Goal: Task Accomplishment & Management: Manage account settings

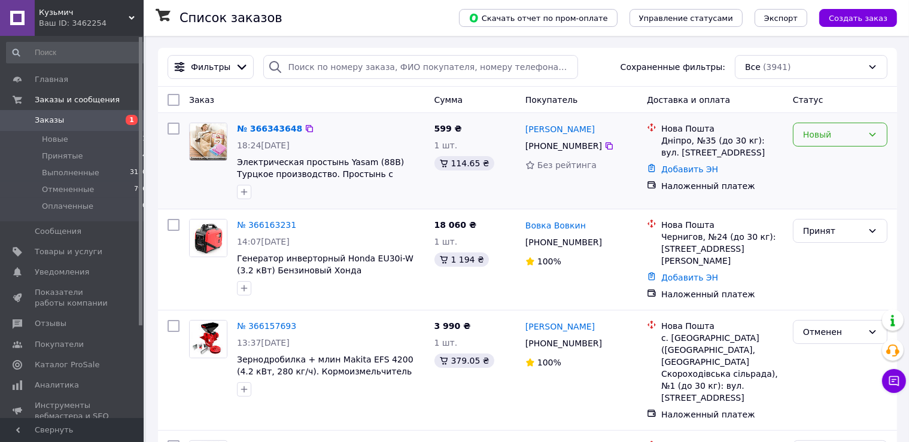
click at [807, 144] on div "Новый" at bounding box center [840, 135] width 95 height 24
click at [813, 166] on li "Принят" at bounding box center [840, 161] width 93 height 22
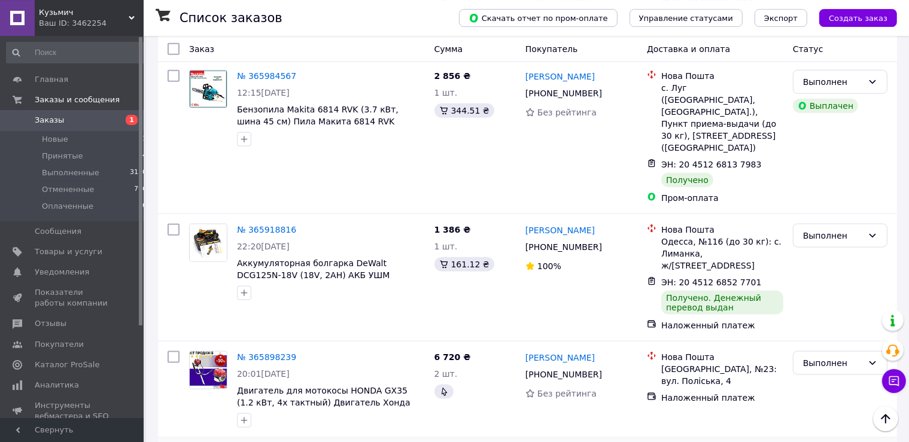
scroll to position [1390, 0]
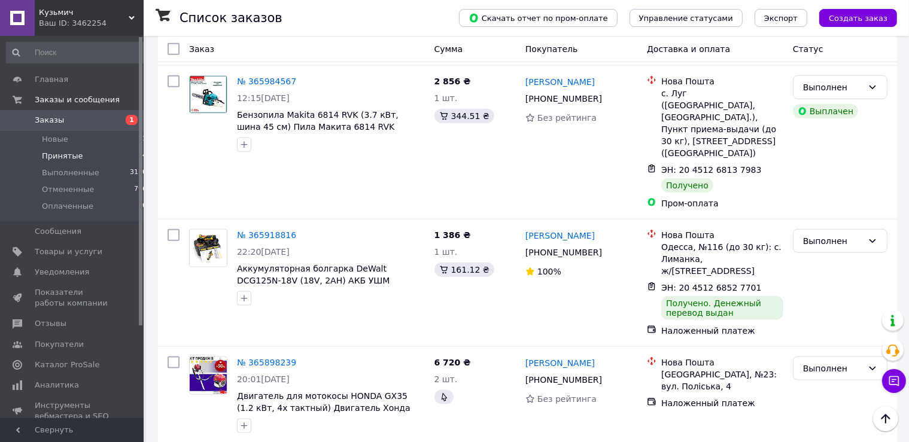
click at [99, 157] on li "Принятые 14" at bounding box center [77, 156] width 154 height 17
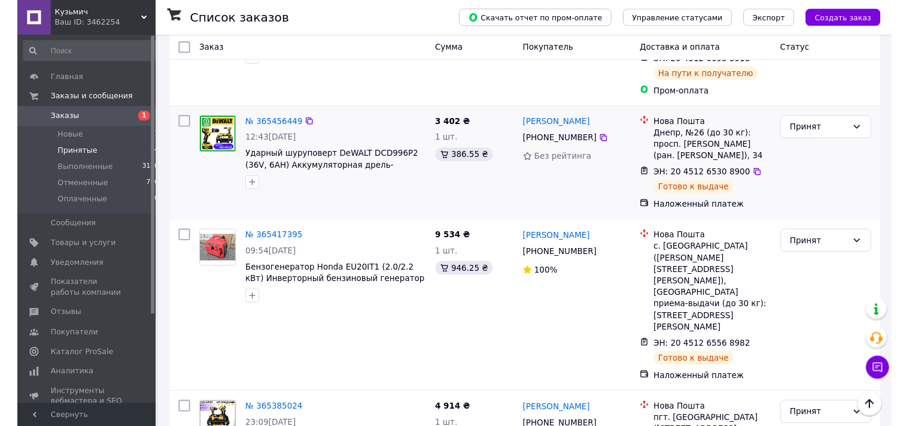
scroll to position [1366, 0]
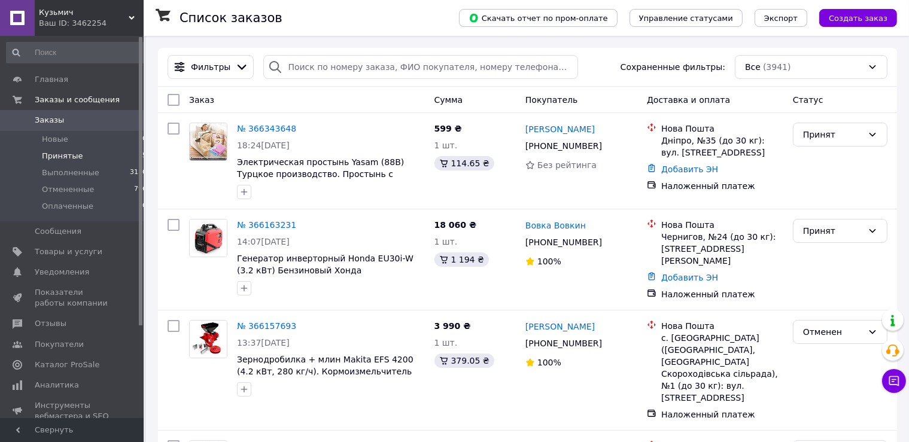
click at [118, 154] on li "Принятые 15" at bounding box center [77, 156] width 154 height 17
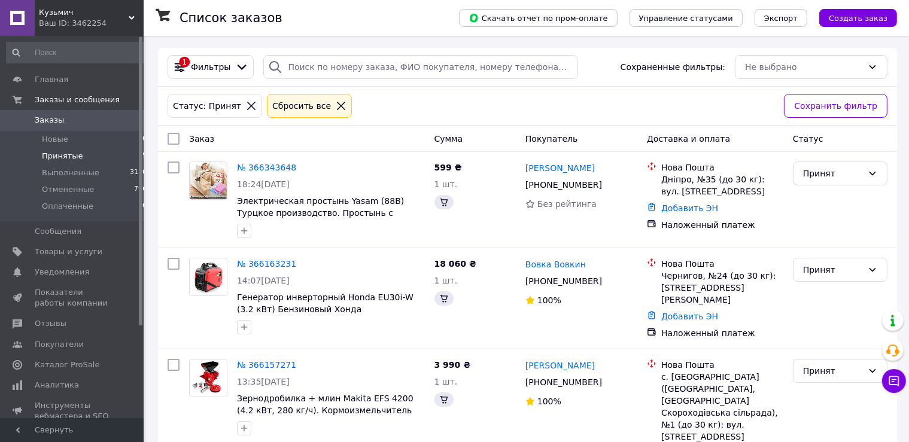
click at [262, 167] on link "№ 366343648" at bounding box center [266, 168] width 59 height 10
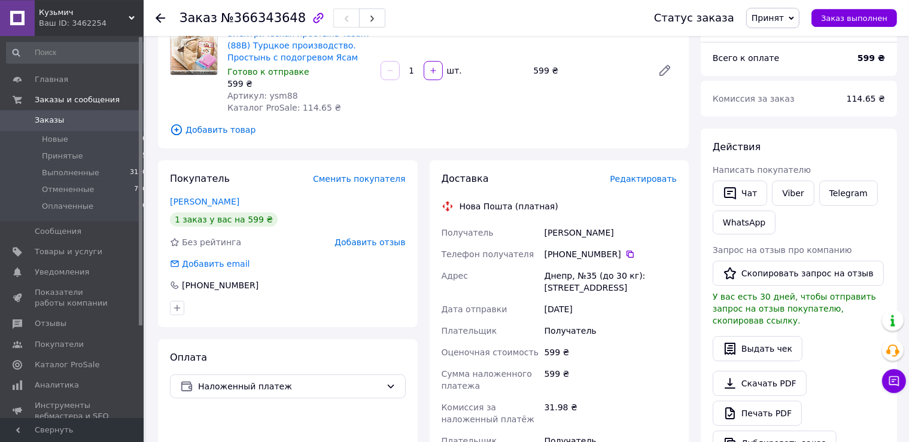
scroll to position [126, 0]
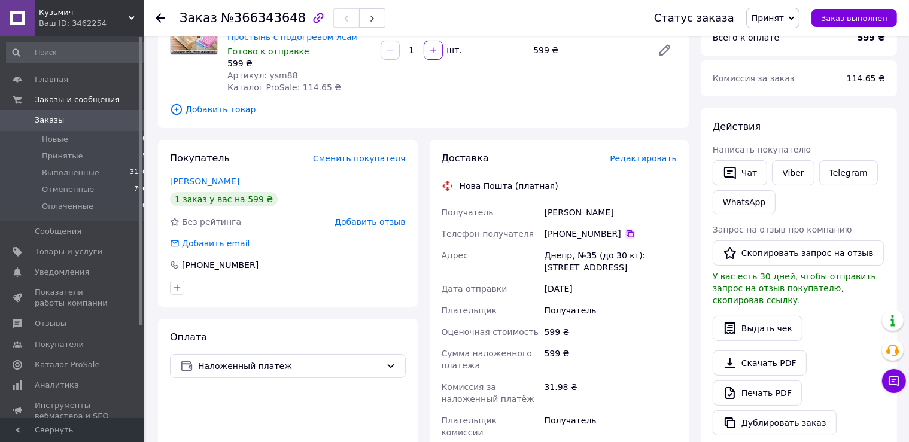
click at [625, 230] on icon at bounding box center [630, 234] width 10 height 10
click at [557, 203] on div "[PERSON_NAME]" at bounding box center [610, 213] width 137 height 22
click at [559, 211] on div "[PERSON_NAME]" at bounding box center [610, 213] width 137 height 22
copy div "[PERSON_NAME]"
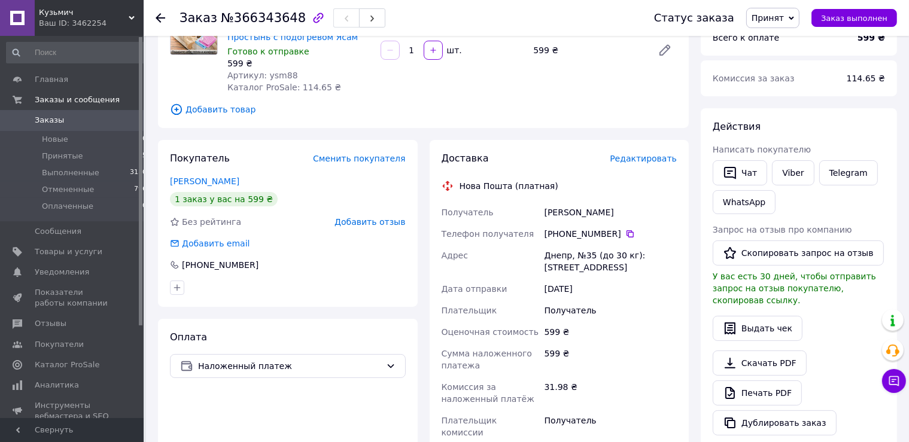
click at [609, 210] on div "[PERSON_NAME]" at bounding box center [610, 213] width 137 height 22
copy div "[PERSON_NAME]"
click at [555, 251] on div "Днепр, №35 (до 30 кг): [STREET_ADDRESS]" at bounding box center [610, 262] width 137 height 34
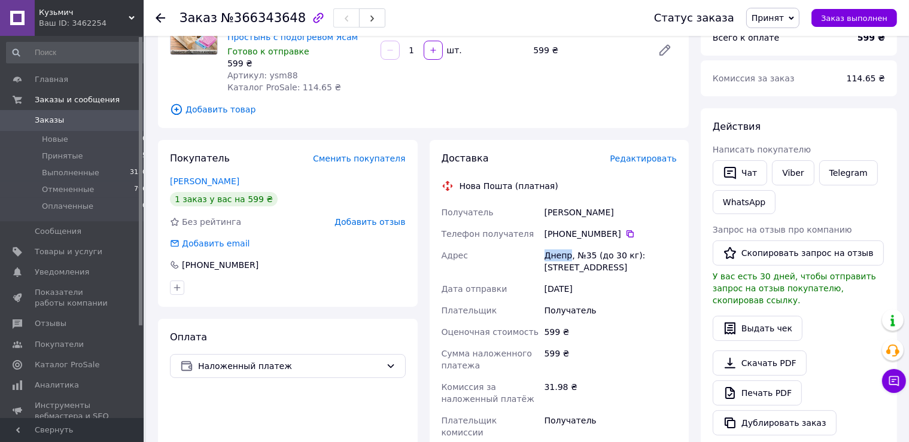
copy div "Днепр"
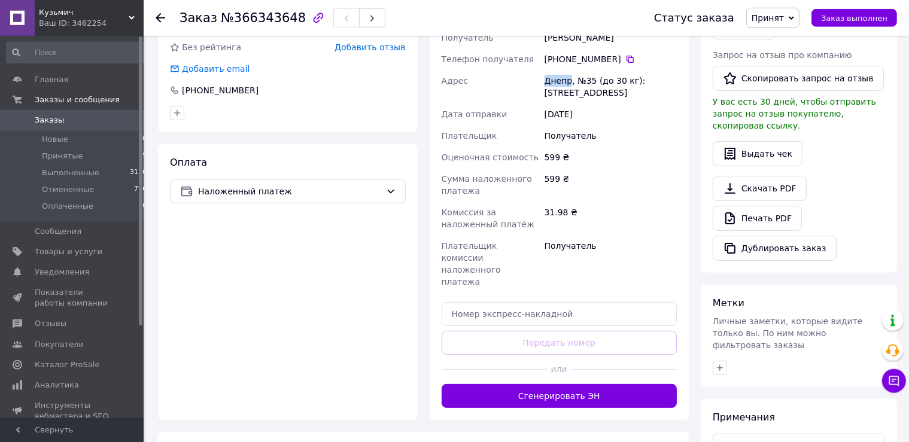
scroll to position [316, 0]
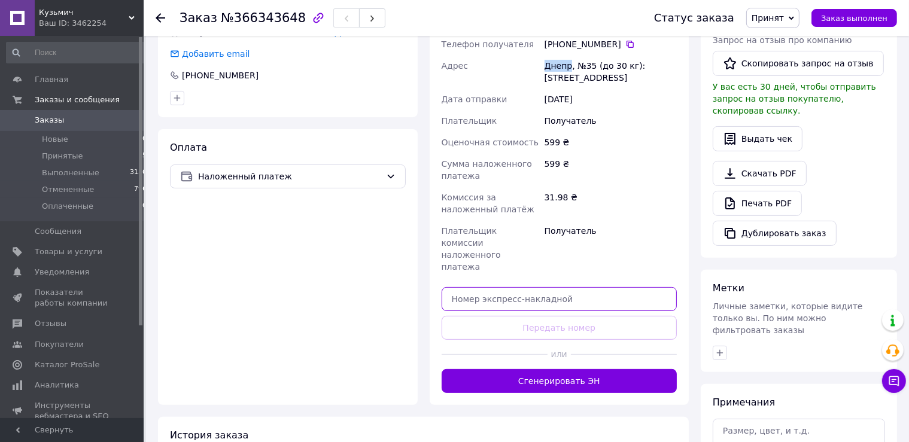
click at [533, 287] on input "text" at bounding box center [560, 299] width 236 height 24
paste input "20451269239535"
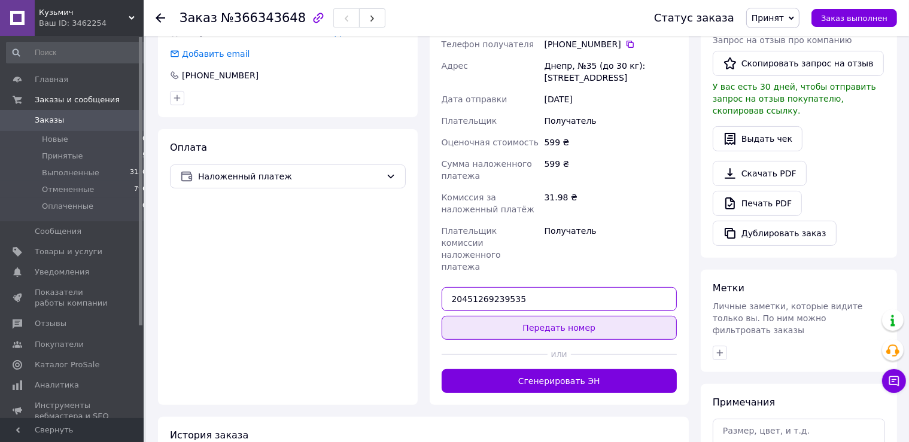
type input "20451269239535"
click at [534, 316] on button "Передать номер" at bounding box center [560, 328] width 236 height 24
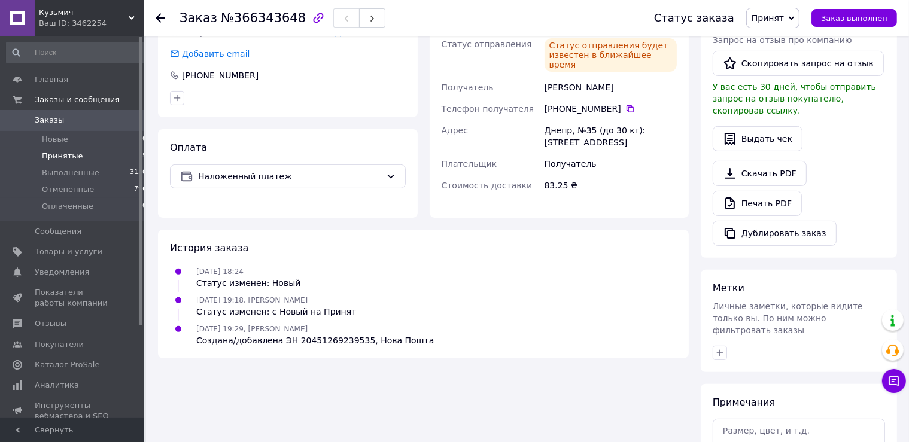
click at [124, 159] on li "Принятые 15" at bounding box center [77, 156] width 154 height 17
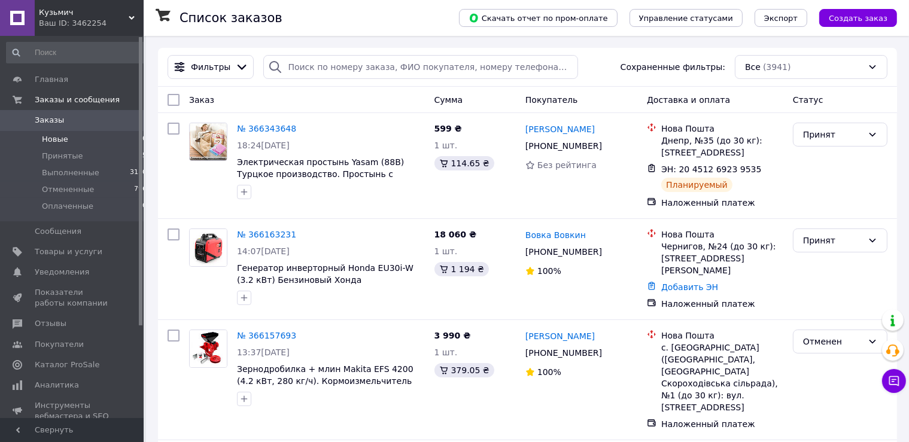
click at [59, 141] on span "Новые" at bounding box center [55, 139] width 26 height 11
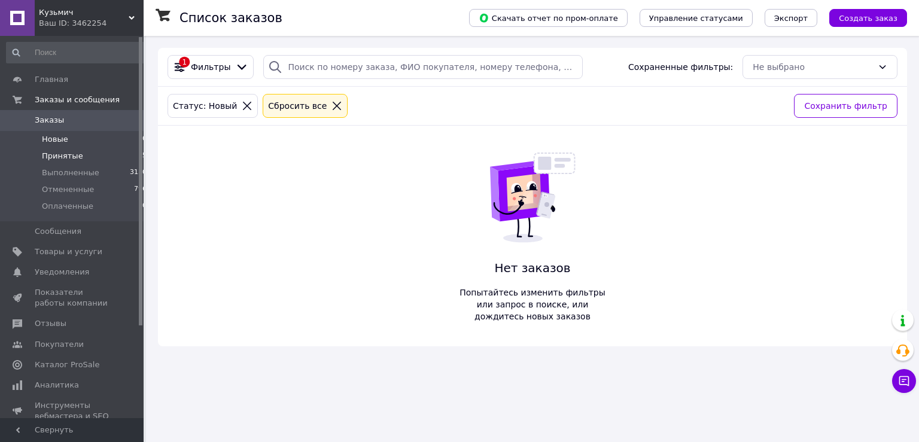
click at [82, 151] on li "Принятые 15" at bounding box center [77, 156] width 154 height 17
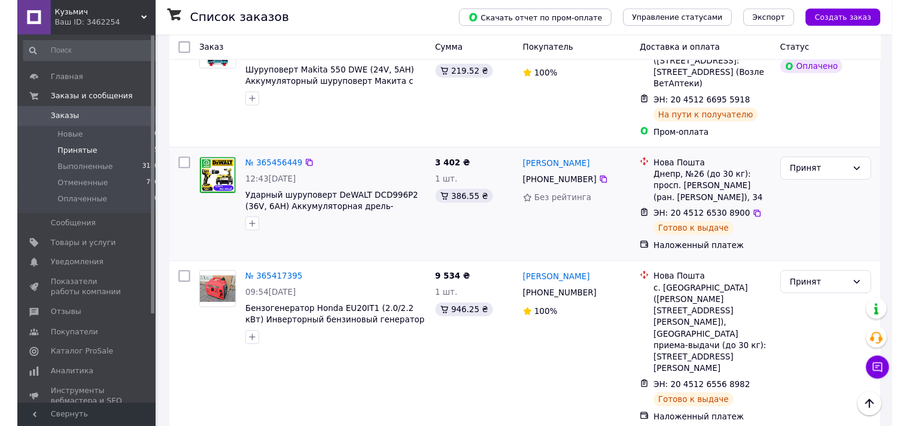
scroll to position [1472, 0]
